Goal: Task Accomplishment & Management: Complete application form

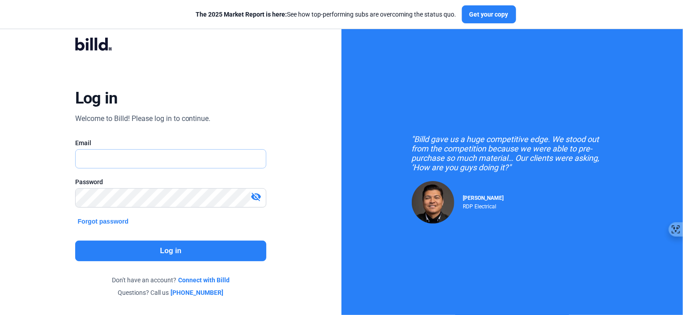
type input "[EMAIL_ADDRESS][DOMAIN_NAME]"
click at [184, 254] on button "Log in" at bounding box center [171, 250] width 192 height 21
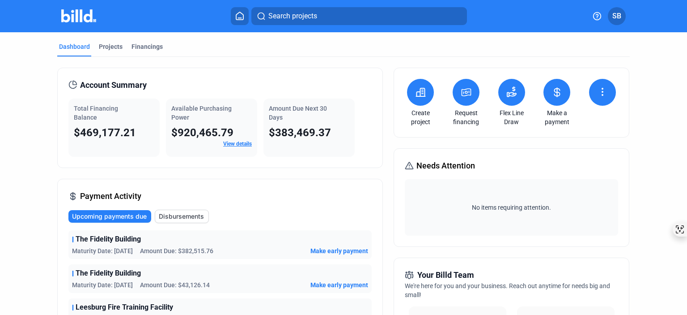
click at [508, 96] on icon at bounding box center [512, 94] width 9 height 4
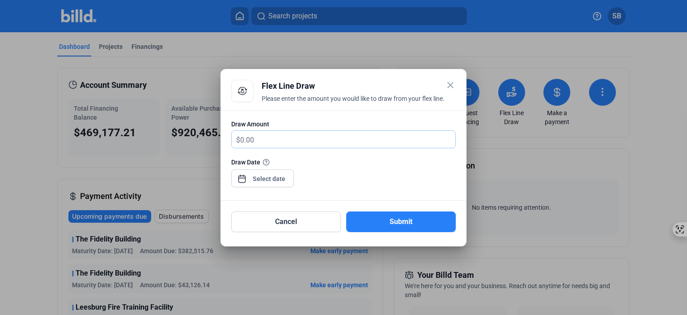
click at [267, 146] on input "text" at bounding box center [347, 139] width 215 height 17
type input "40,000"
click at [265, 181] on div "close Flex Line Draw Please enter the amount you would like to draw from your f…" at bounding box center [343, 157] width 687 height 315
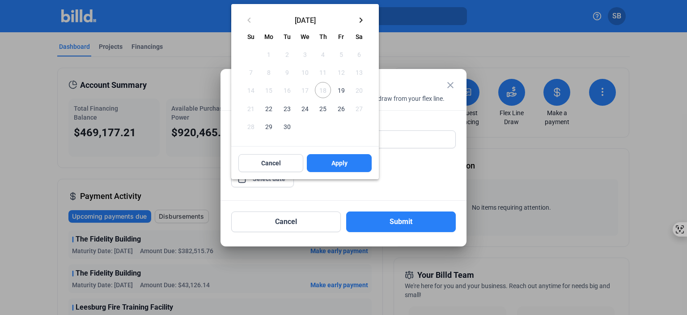
click at [348, 91] on span "19" at bounding box center [341, 90] width 16 height 16
click at [338, 157] on button "Apply" at bounding box center [339, 163] width 65 height 18
type input "[DATE]"
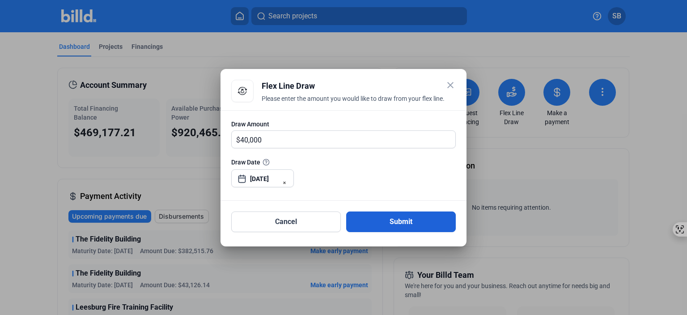
click at [388, 221] on button "Submit" at bounding box center [401, 221] width 110 height 21
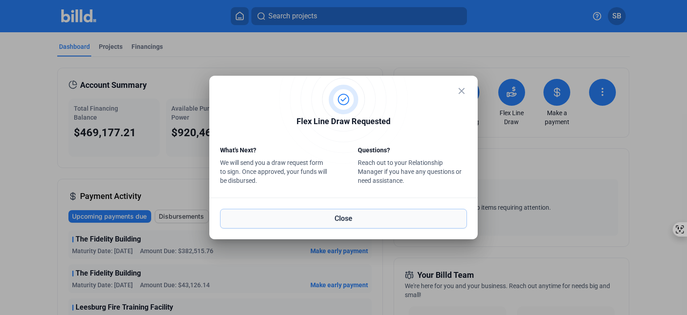
click at [358, 218] on button "Close" at bounding box center [343, 219] width 247 height 20
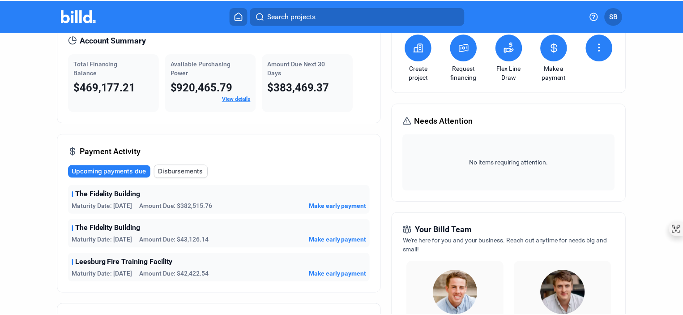
scroll to position [90, 0]
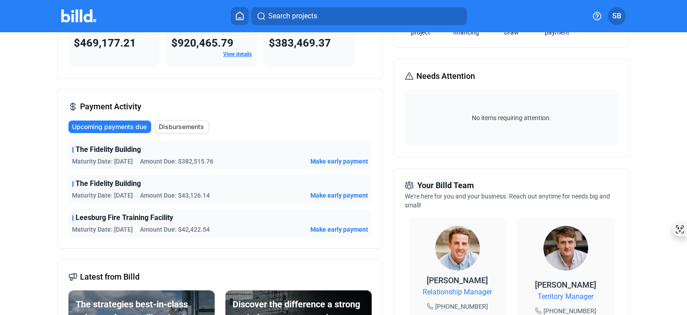
click at [614, 14] on span "SB" at bounding box center [617, 16] width 9 height 11
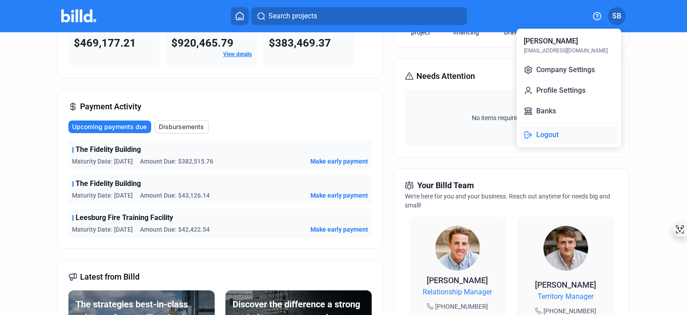
click at [555, 136] on button "Logout" at bounding box center [569, 135] width 98 height 18
